Goal: Information Seeking & Learning: Learn about a topic

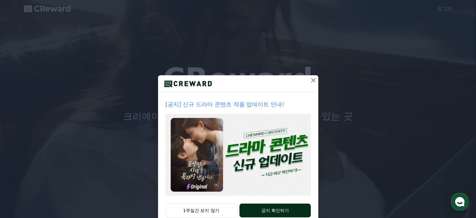
scroll to position [17, 0]
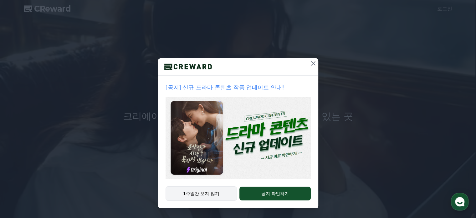
click at [204, 194] on button "1주일간 보지 않기" at bounding box center [202, 193] width 72 height 14
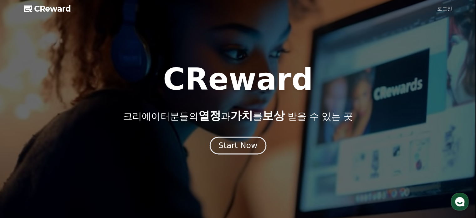
click at [250, 146] on div "Start Now" at bounding box center [237, 145] width 39 height 11
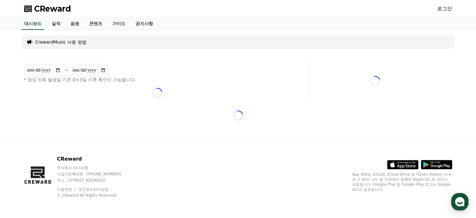
click at [444, 9] on link "로그인" at bounding box center [444, 9] width 15 height 8
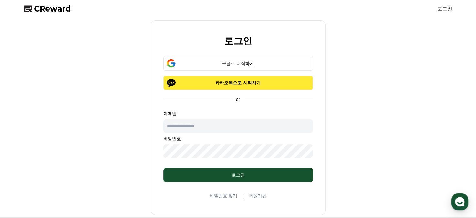
click at [254, 86] on button "카카오톡으로 시작하기" at bounding box center [238, 82] width 150 height 14
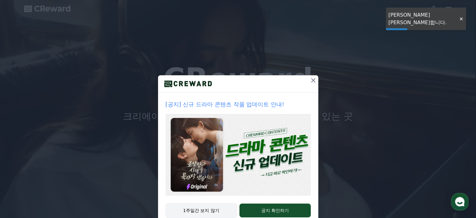
click at [203, 214] on button "1주일간 보지 않기" at bounding box center [202, 210] width 72 height 14
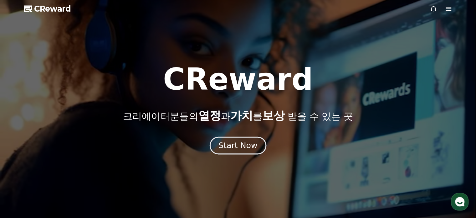
click at [247, 143] on div "Start Now" at bounding box center [237, 145] width 39 height 11
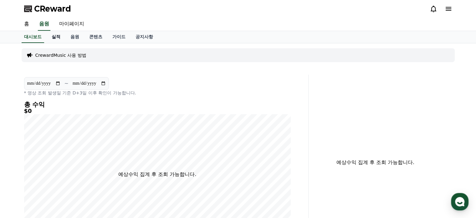
click at [56, 37] on link "실적" at bounding box center [56, 37] width 19 height 12
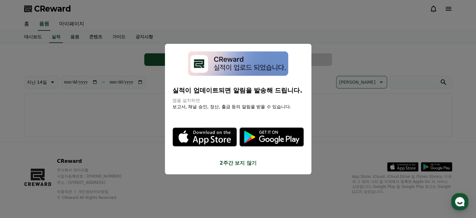
click at [244, 163] on button "2주간 보지 않기" at bounding box center [237, 163] width 131 height 8
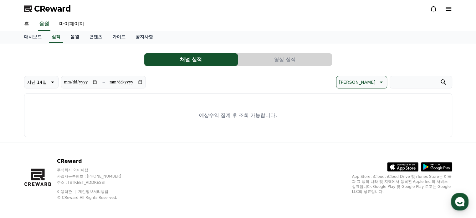
click at [84, 37] on link "음원" at bounding box center [74, 37] width 19 height 12
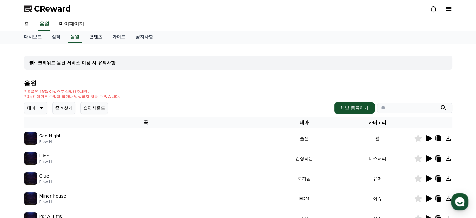
click at [102, 37] on link "콘텐츠" at bounding box center [95, 37] width 23 height 12
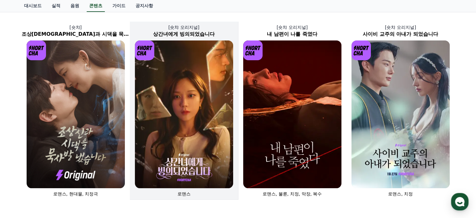
scroll to position [31, 0]
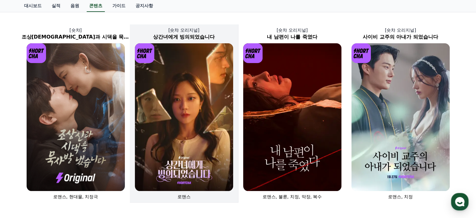
click at [193, 84] on img at bounding box center [184, 116] width 98 height 147
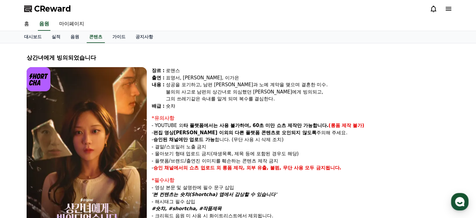
click at [364, 90] on div "불의의 사고로 남편의 상간녀로 의심했던 [PERSON_NAME]에게 빙의되고," at bounding box center [308, 91] width 284 height 7
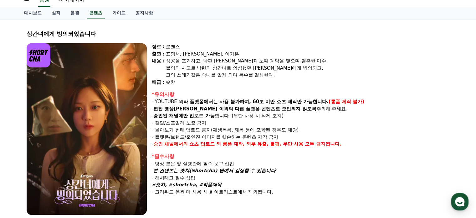
scroll to position [63, 0]
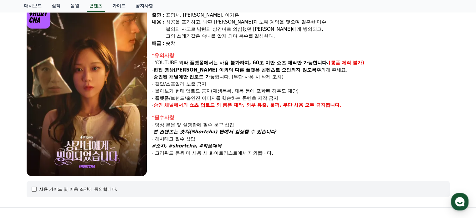
click at [329, 126] on p "- 영상 본문 및 설명란에 필수 문구 삽입" at bounding box center [301, 124] width 298 height 7
click at [28, 192] on div "사용 가이드 및 이용 조건에 동의합니다." at bounding box center [238, 189] width 423 height 16
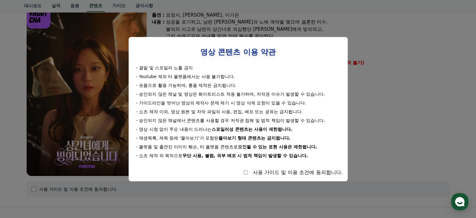
click at [280, 175] on div "사용 가이드 및 이용 조건에 동의합니다." at bounding box center [298, 172] width 90 height 8
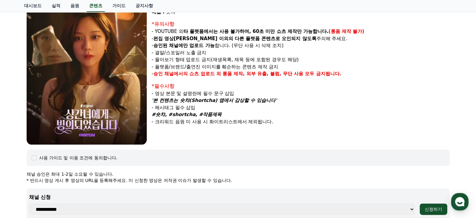
click at [376, 99] on p "'본 컨텐츠는 숏챠(Shortcha) 앱에서 감상할 수 있습니다'" at bounding box center [301, 100] width 298 height 7
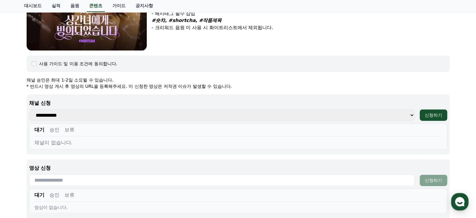
scroll to position [250, 0]
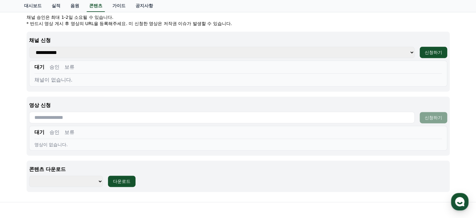
click at [94, 179] on select "**********" at bounding box center [66, 180] width 74 height 11
select select "**********"
click at [29, 175] on select "**********" at bounding box center [66, 180] width 74 height 11
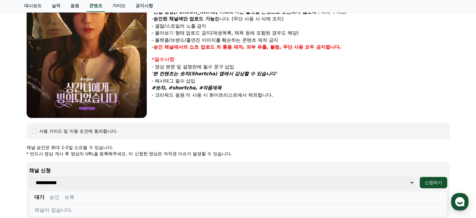
scroll to position [94, 0]
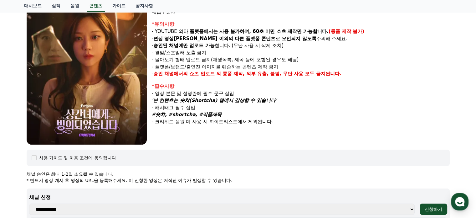
click at [349, 126] on div "장르 : 로맨스 출연 : 표영서, [PERSON_NAME], [PERSON_NAME]은 [PERSON_NAME] : 성공을 포기하고, 남편 […" at bounding box center [301, 58] width 298 height 171
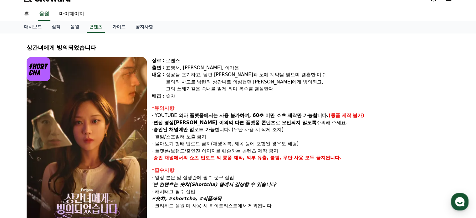
scroll to position [0, 0]
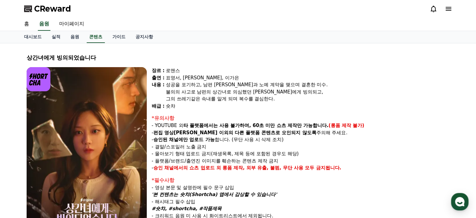
click at [352, 59] on div "상간녀에게 빙의되었습니다" at bounding box center [238, 57] width 423 height 9
click at [95, 34] on link "콘텐츠" at bounding box center [96, 37] width 18 height 12
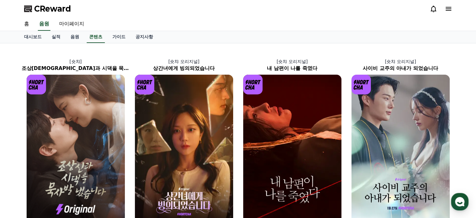
click at [119, 37] on link "가이드" at bounding box center [118, 37] width 23 height 12
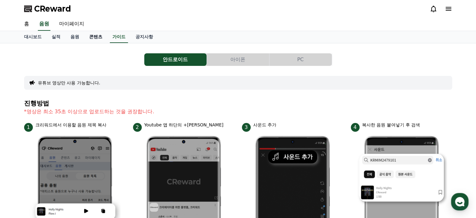
click at [95, 40] on link "콘텐츠" at bounding box center [95, 37] width 23 height 12
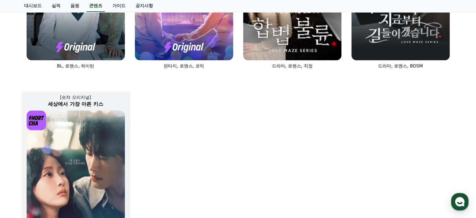
scroll to position [399, 0]
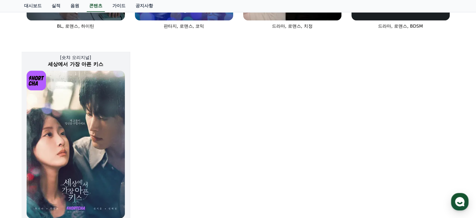
click at [93, 120] on img at bounding box center [76, 143] width 98 height 147
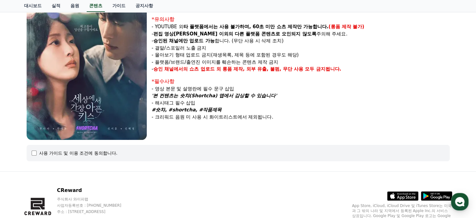
scroll to position [63, 0]
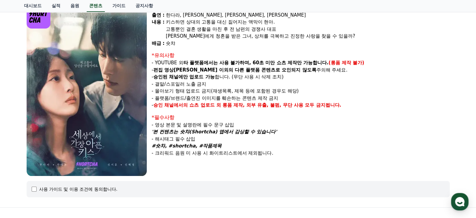
click at [406, 53] on div "*유의사항" at bounding box center [301, 56] width 298 height 8
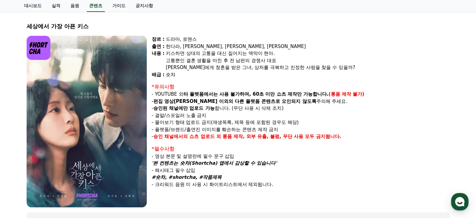
scroll to position [31, 0]
click at [404, 59] on div "고통뿐인 결혼 생활을 마친 후 전 남편의 경쟁사 대표" at bounding box center [308, 60] width 284 height 7
click at [417, 69] on div "[PERSON_NAME]에게 청혼을 받은 그녀, 상처를 극복하고 진정한 사랑을 찾을 수 있을까?" at bounding box center [308, 67] width 284 height 7
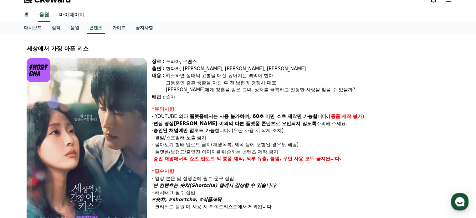
scroll to position [0, 0]
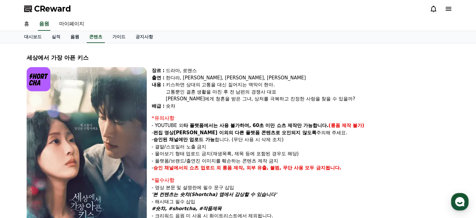
click at [77, 37] on link "음원" at bounding box center [74, 37] width 19 height 12
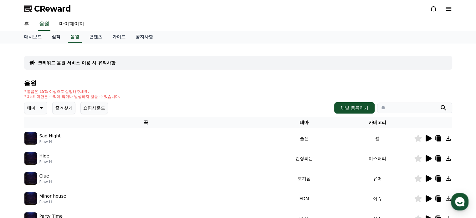
click at [54, 33] on link "실적" at bounding box center [56, 37] width 19 height 12
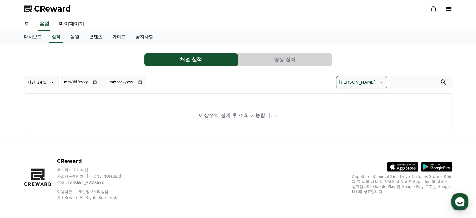
click at [93, 32] on link "콘텐츠" at bounding box center [95, 37] width 23 height 12
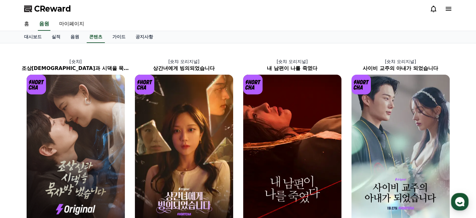
click at [344, 24] on div "홈 음원 마이페이지" at bounding box center [238, 24] width 438 height 13
click at [28, 23] on link "홈" at bounding box center [26, 24] width 15 height 13
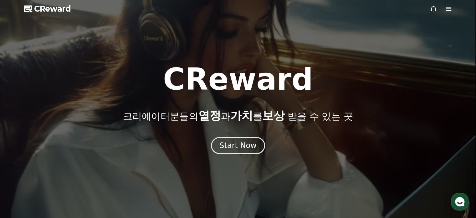
drag, startPoint x: 305, startPoint y: 80, endPoint x: 307, endPoint y: 74, distance: 5.9
